Goal: Find specific page/section: Find specific page/section

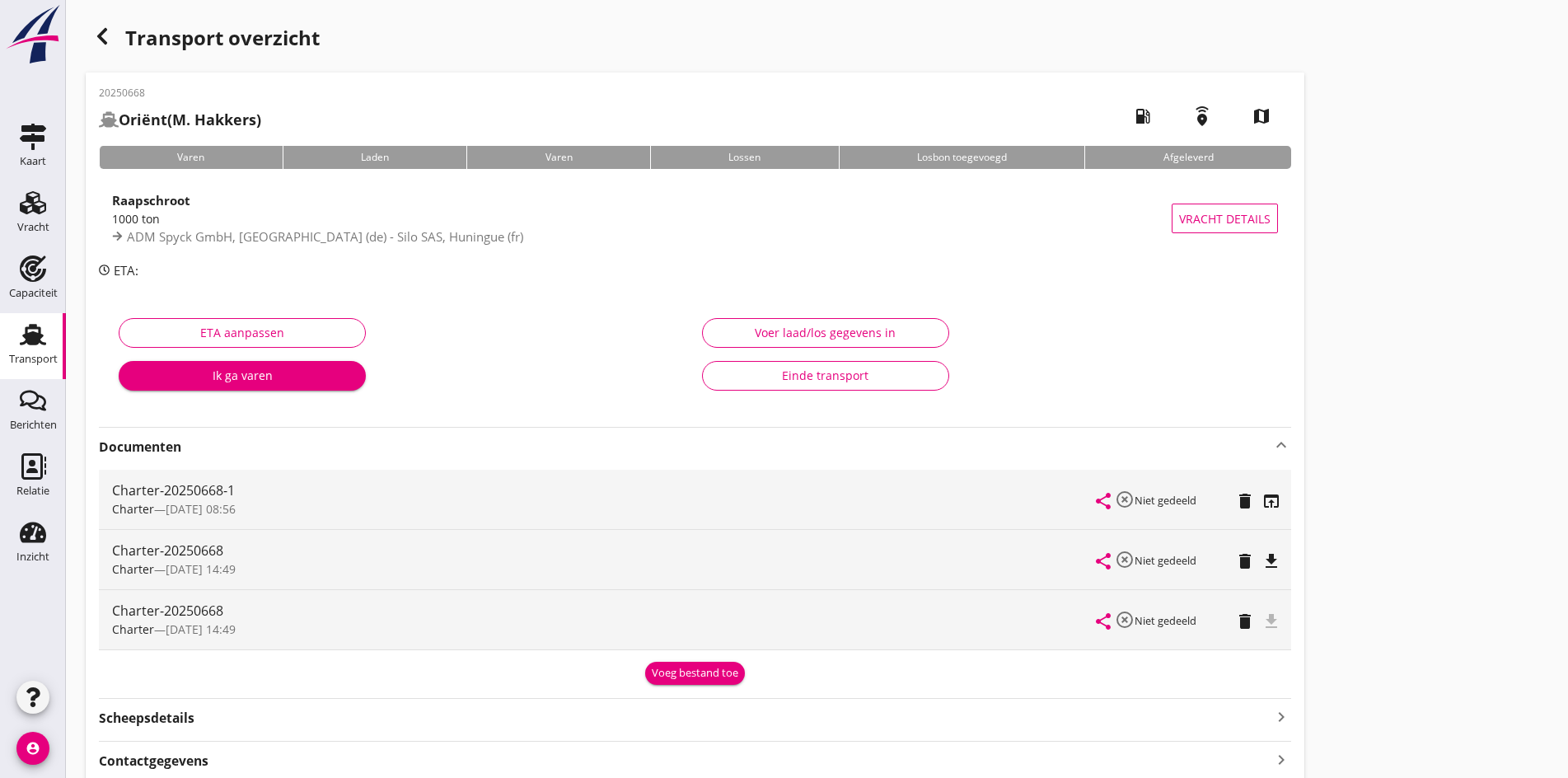
drag, startPoint x: 0, startPoint y: 0, endPoint x: 221, endPoint y: 356, distance: 419.0
click at [814, 461] on div "Transport overzicht 20250668 Oriënt ([PERSON_NAME]) local_gas_station emergency…" at bounding box center [817, 446] width 1503 height 894
click at [10, 182] on link "Vracht Vracht" at bounding box center [33, 214] width 66 height 66
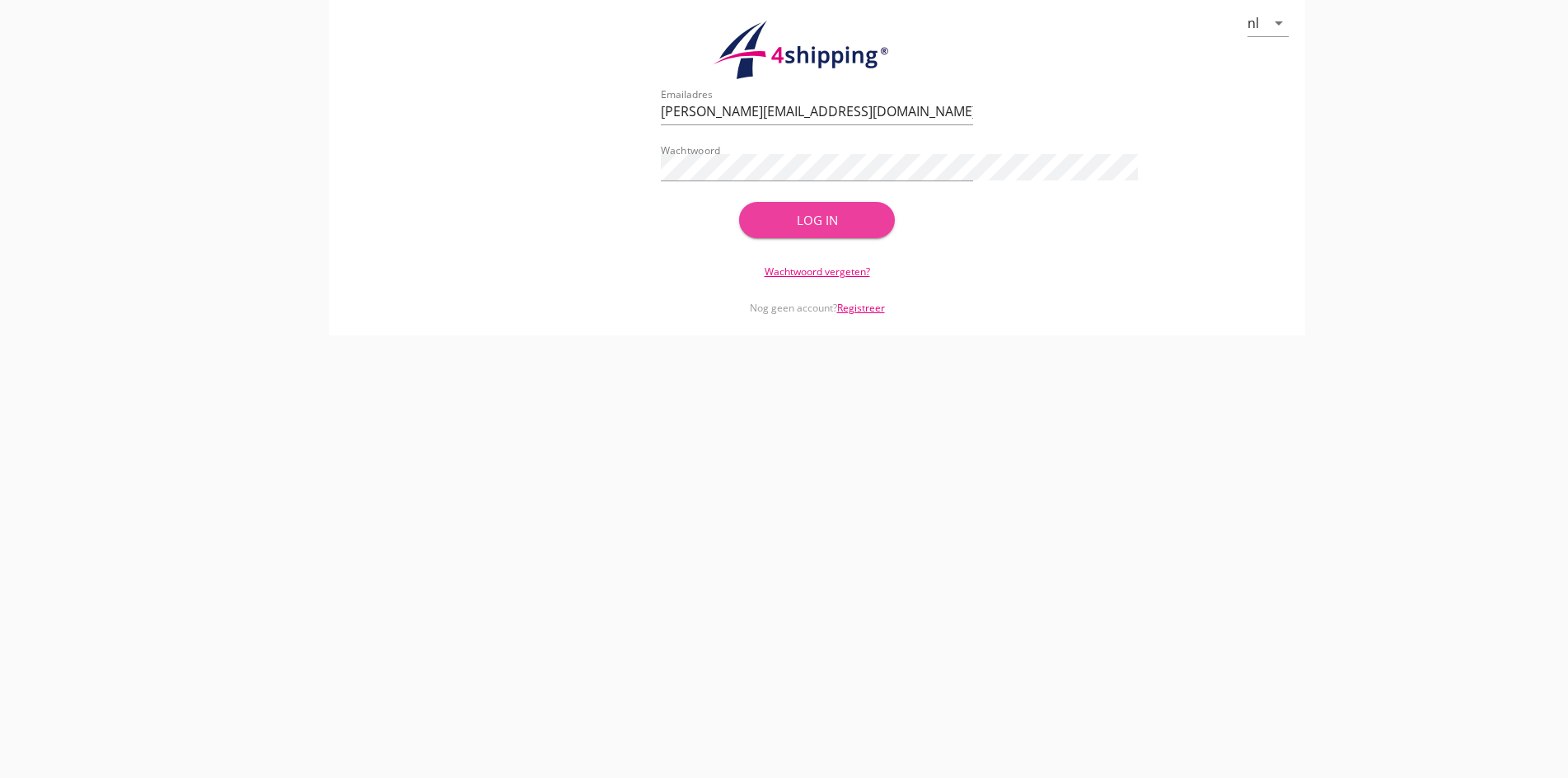
click at [789, 221] on div "Log in" at bounding box center [817, 220] width 104 height 19
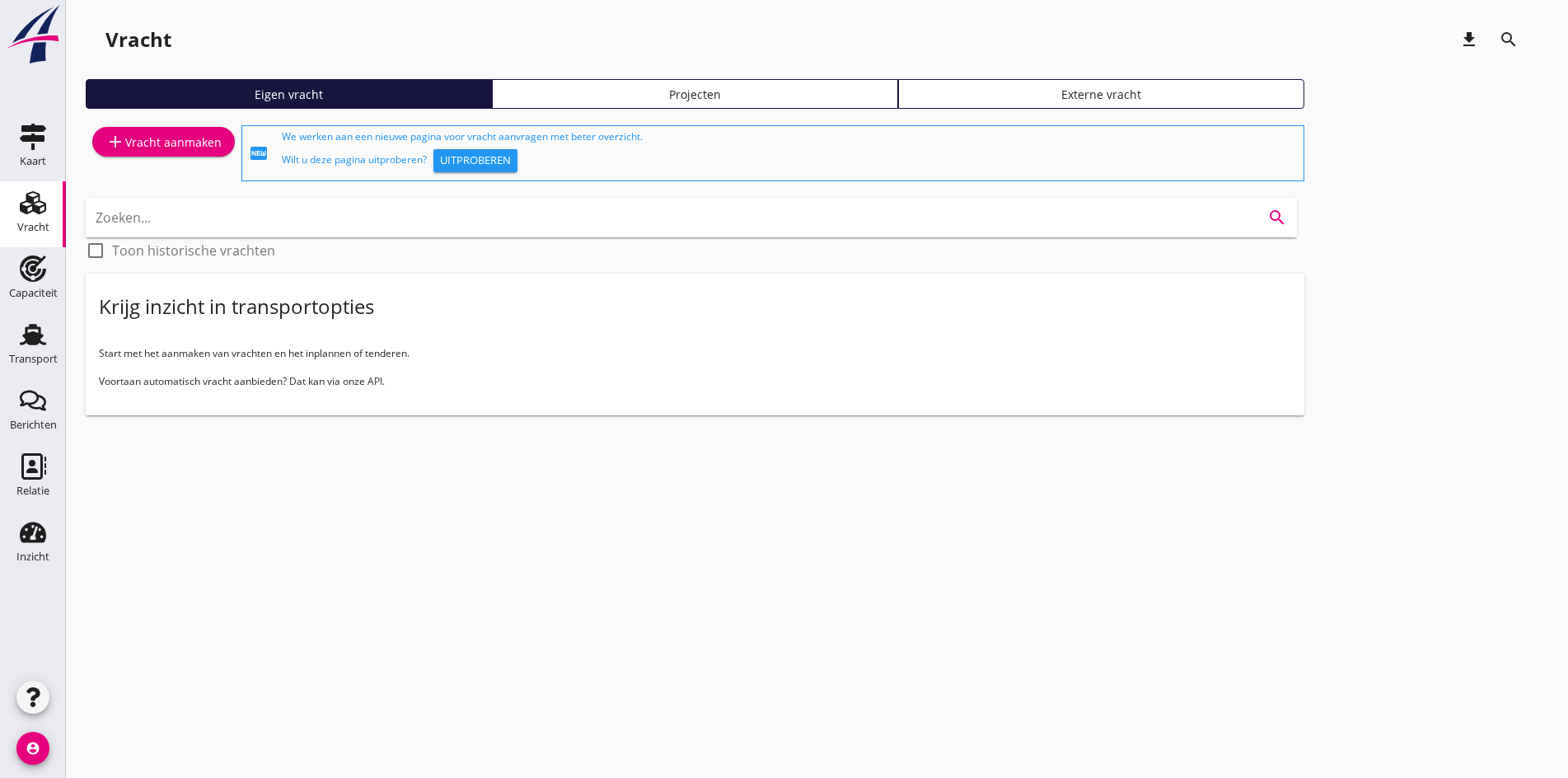
click at [769, 207] on input "Zoeken..." at bounding box center [668, 218] width 1146 height 26
click at [1105, 380] on div "add Vracht aanmaken fiber_new We werken aan een nieuwe pagina voor vracht aanvr…" at bounding box center [817, 276] width 1462 height 306
